Goal: Find specific page/section: Find specific page/section

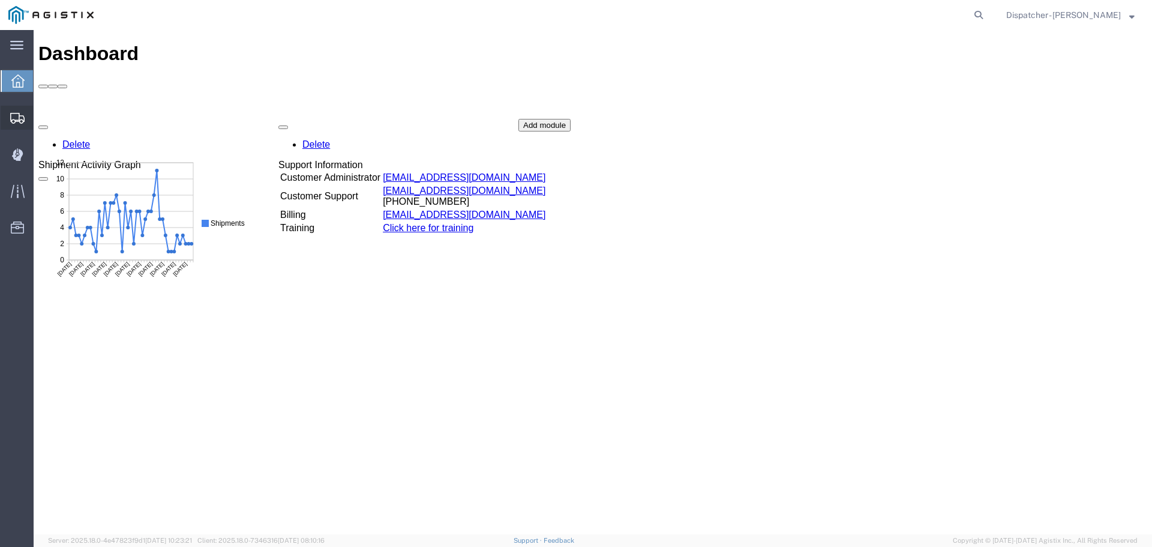
click at [41, 113] on span "Shipments" at bounding box center [37, 118] width 8 height 24
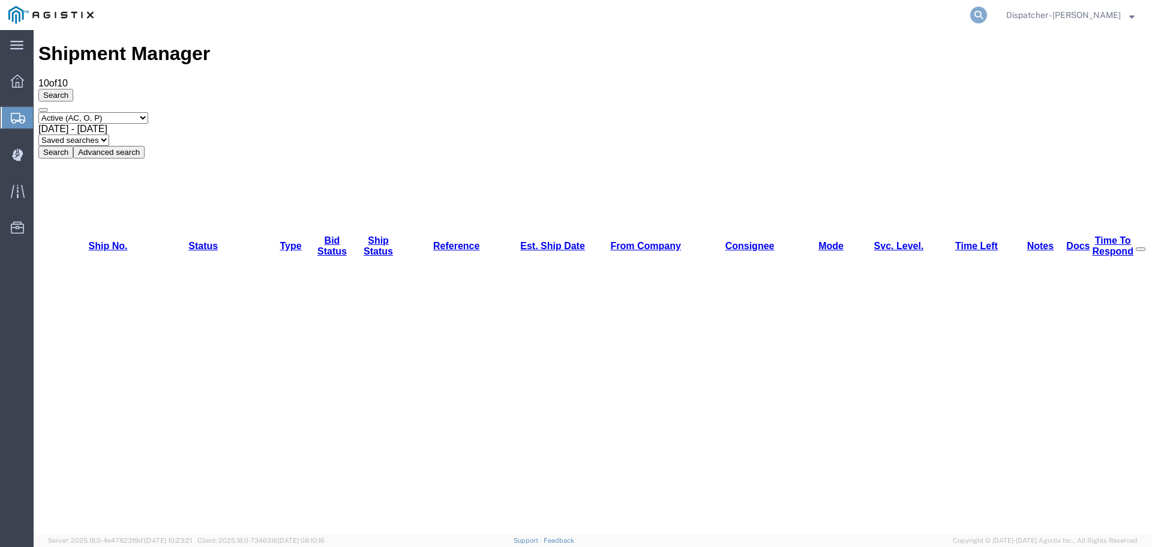
click at [987, 11] on icon at bounding box center [978, 15] width 17 height 17
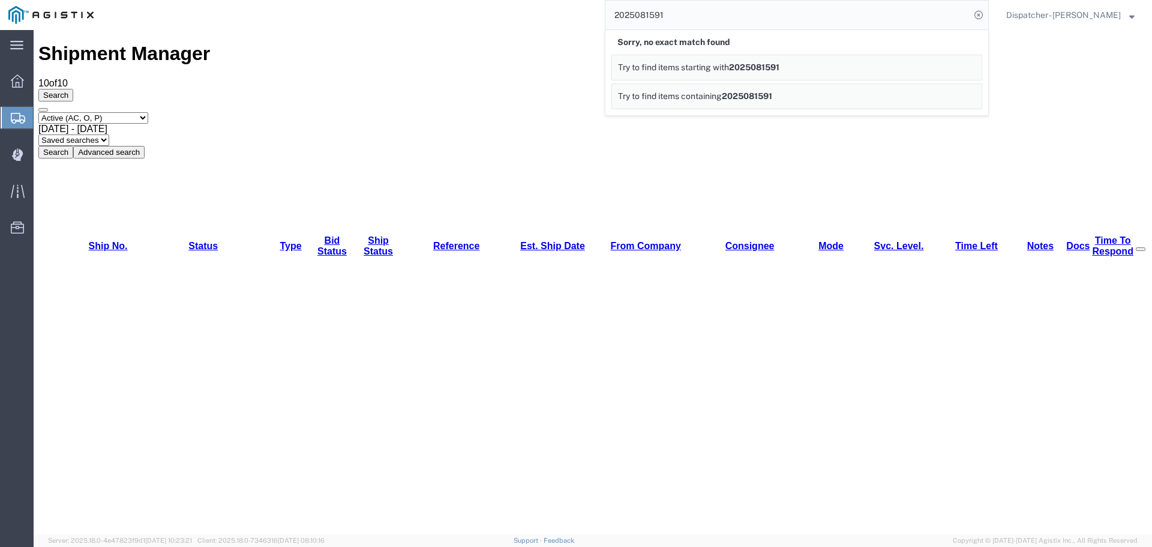
click at [729, 66] on span "Try to find items starting with" at bounding box center [673, 67] width 111 height 10
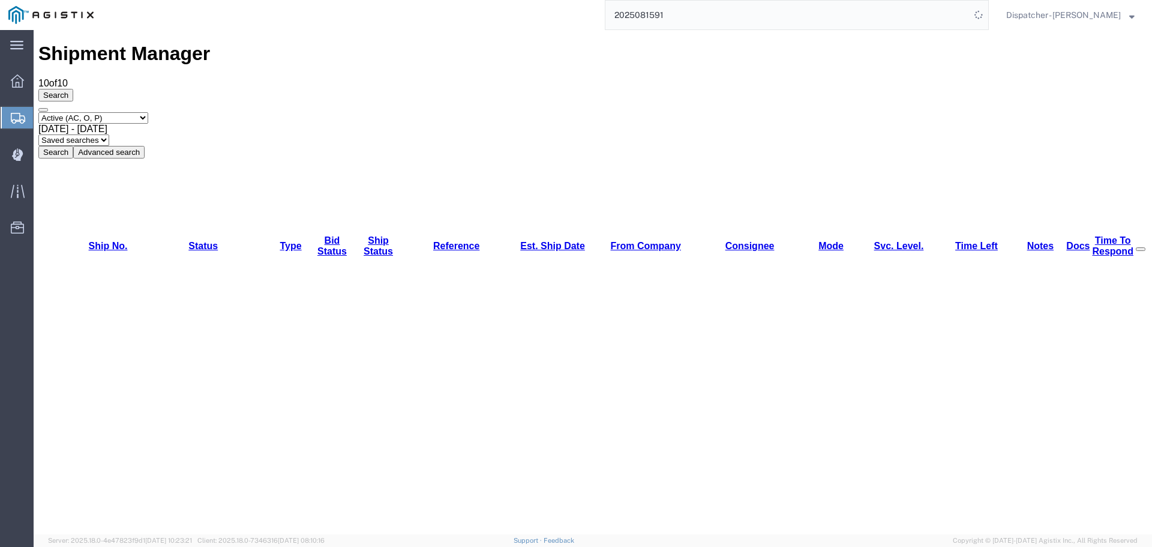
drag, startPoint x: 666, startPoint y: 13, endPoint x: 563, endPoint y: 10, distance: 103.3
click at [563, 10] on div "2025081591" at bounding box center [545, 15] width 887 height 30
type input "1591"
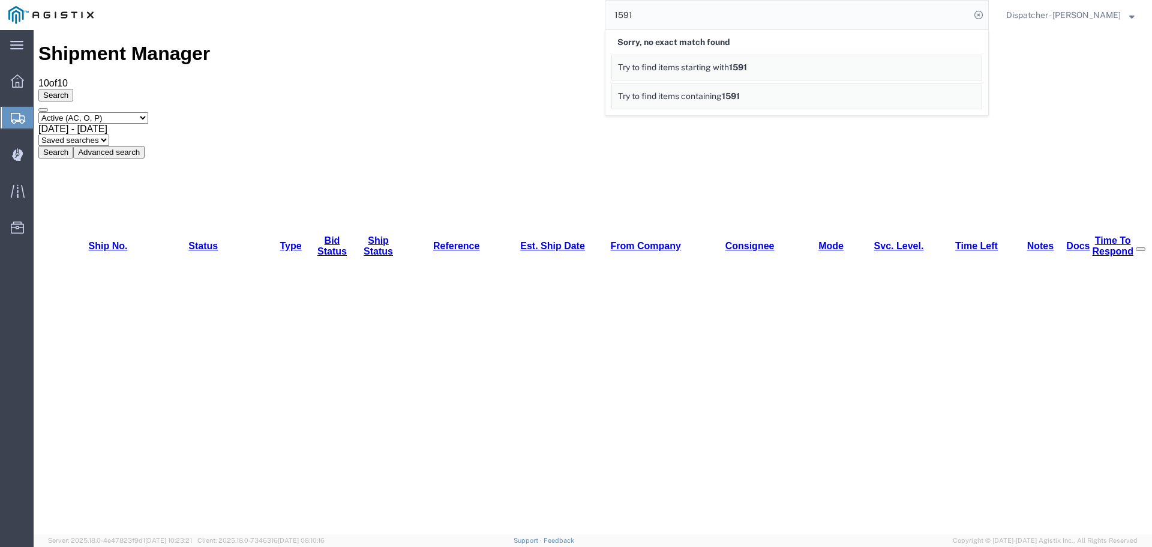
click at [586, 7] on div "1591 Sorry, no exact match found Try to find items starting with 1591 Try to fi…" at bounding box center [545, 15] width 887 height 30
click at [987, 14] on icon at bounding box center [978, 15] width 17 height 17
click at [148, 112] on select "Select status Active (AC, O, P) All Approved Awaiting Confirmation (AC) Booked …" at bounding box center [93, 117] width 110 height 11
select select "ALL"
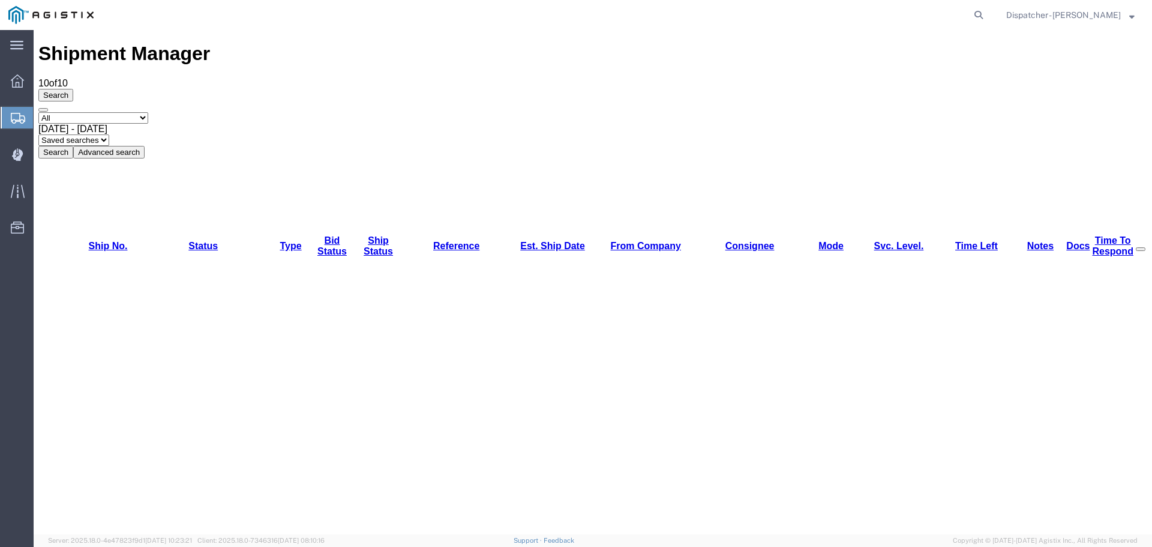
click at [38, 112] on select "Select status Active (AC, O, P) All Approved Awaiting Confirmation (AC) Booked …" at bounding box center [93, 117] width 110 height 11
click at [107, 124] on span "[DATE] - [DATE]" at bounding box center [72, 129] width 69 height 10
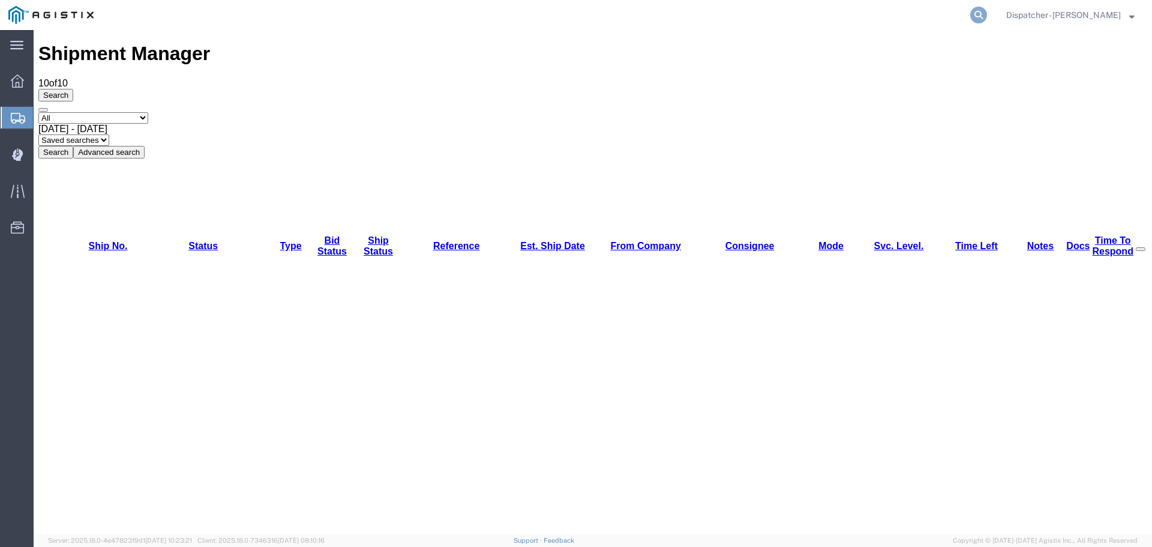
click at [987, 11] on icon at bounding box center [978, 15] width 17 height 17
click at [779, 19] on input "search" at bounding box center [787, 15] width 365 height 29
type input "1591"
click at [987, 13] on icon at bounding box center [978, 15] width 17 height 17
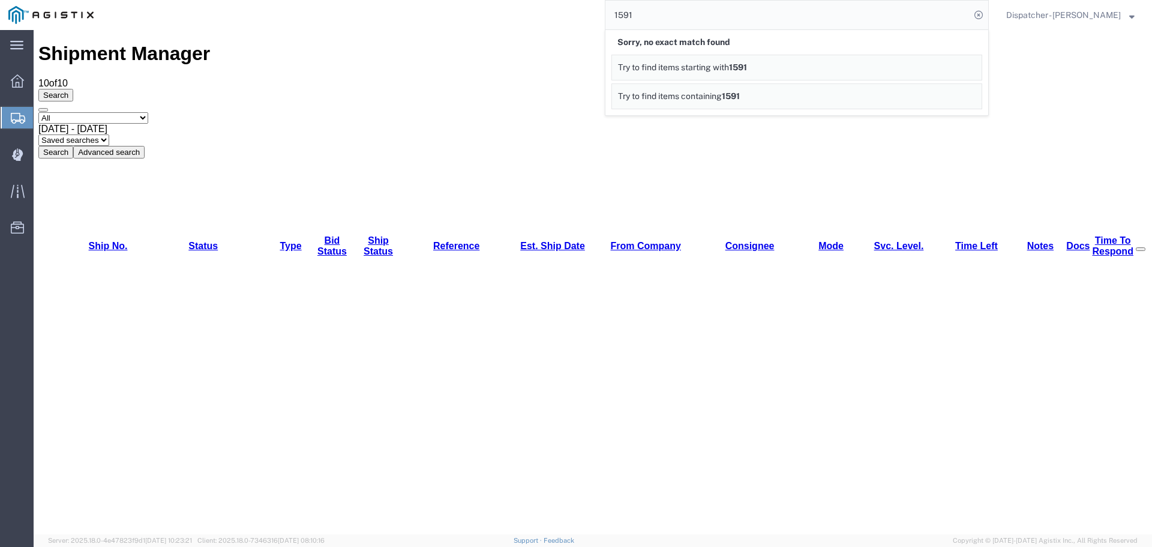
click at [215, 43] on div "Shipment Manager 10 of 10 Search Select status Active (AC, O, P) All Approved A…" at bounding box center [592, 100] width 1109 height 115
click at [109, 134] on select "Saved searches" at bounding box center [73, 139] width 71 height 11
click at [430, 59] on div "Shipment Manager 10 of 10 Search Select status Active (AC, O, P) All Approved A…" at bounding box center [592, 100] width 1109 height 115
click at [145, 146] on button "Advanced search" at bounding box center [108, 152] width 71 height 13
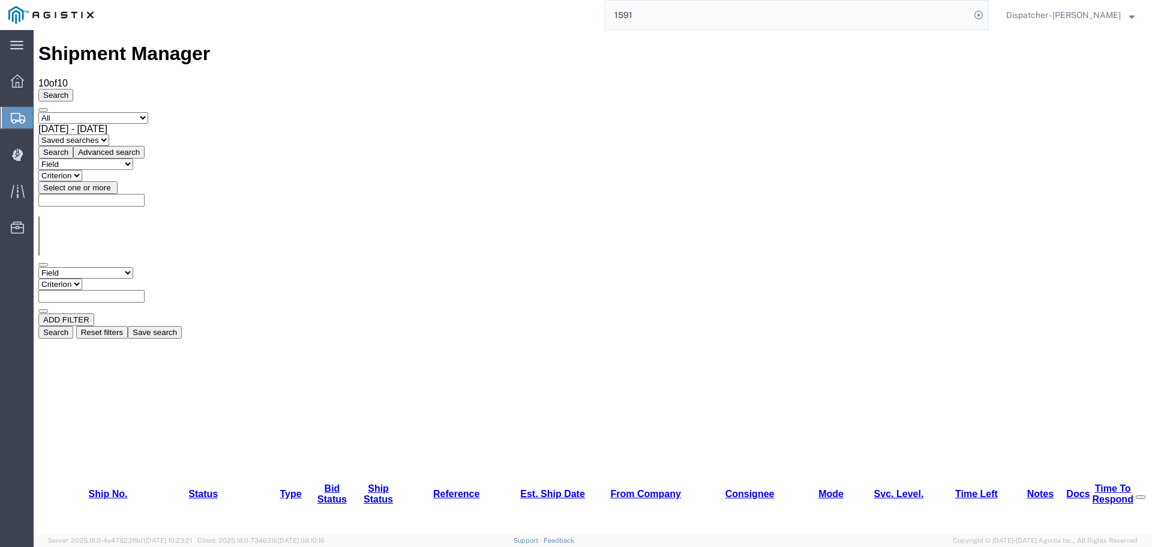
click at [133, 267] on select "Field Account Batch Id Bid No Broker Name Carrier Name Carrier Ref Number Consi…" at bounding box center [85, 272] width 95 height 11
click at [82, 278] on select "Criterion" at bounding box center [60, 283] width 44 height 11
click at [14, 79] on icon at bounding box center [17, 80] width 13 height 13
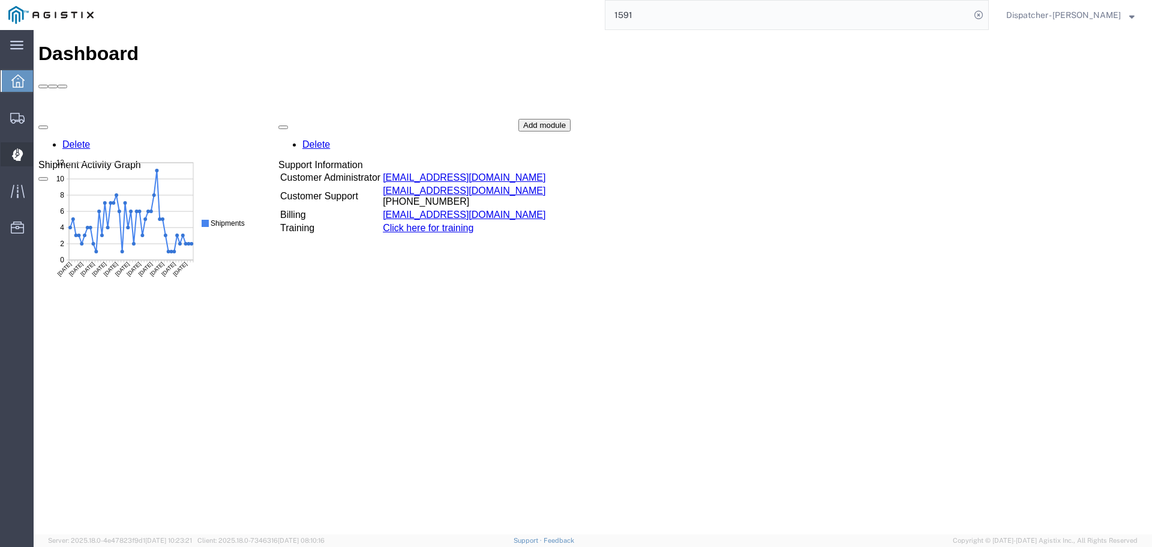
click at [14, 156] on icon at bounding box center [16, 155] width 11 height 12
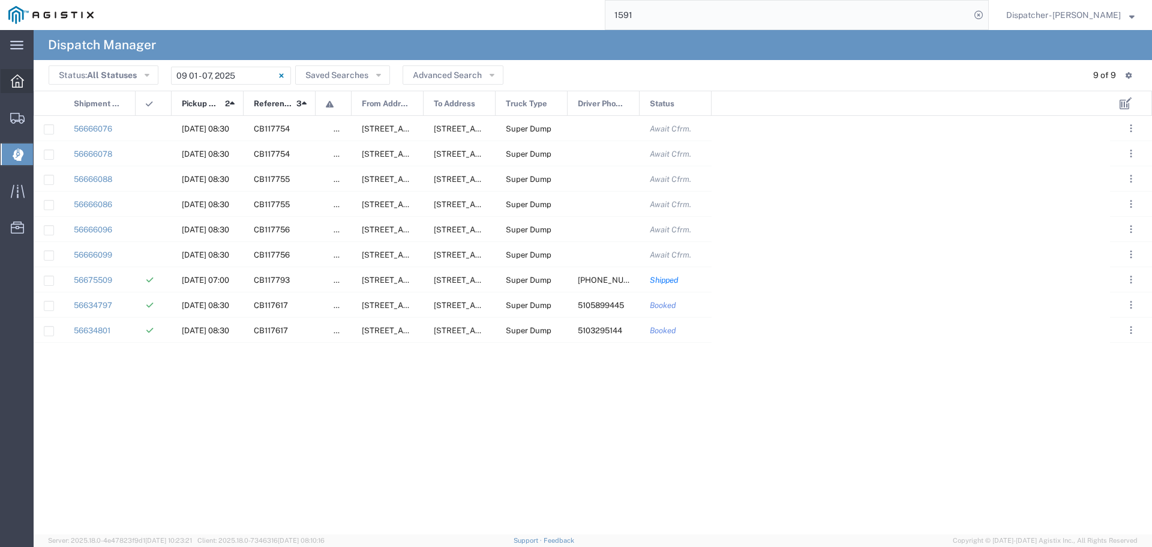
click at [7, 80] on div at bounding box center [18, 81] width 34 height 24
